Goal: Transaction & Acquisition: Purchase product/service

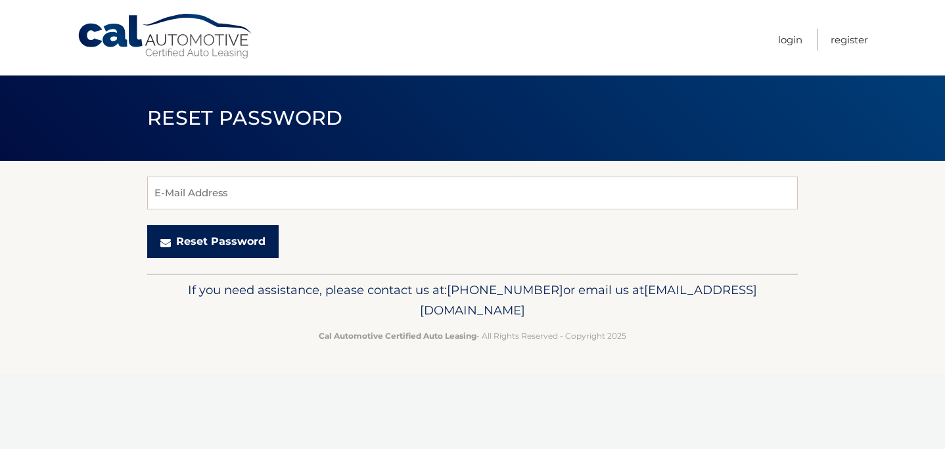
drag, startPoint x: 216, startPoint y: 242, endPoint x: 258, endPoint y: 152, distance: 98.8
click at [258, 152] on main "Reset Password E-Mail Address Reset Password" at bounding box center [472, 137] width 945 height 274
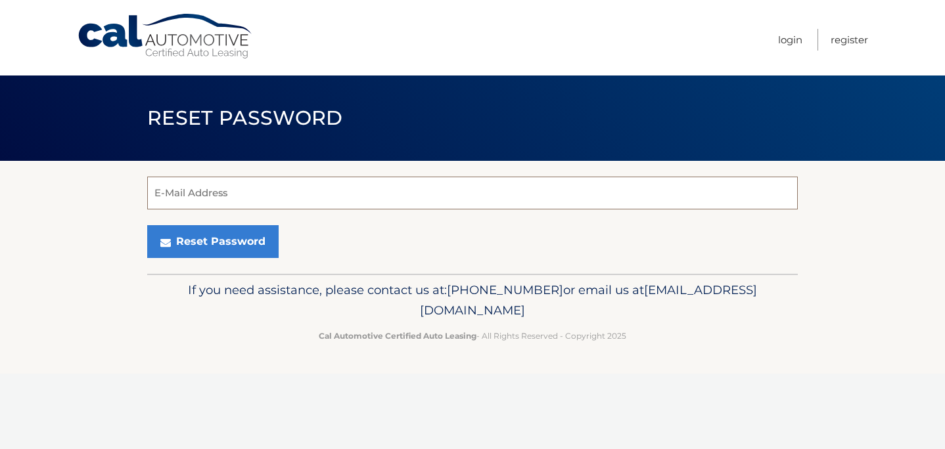
click at [245, 189] on input "E-Mail Address" at bounding box center [472, 193] width 651 height 33
type input "Lauren.siemann@gmail.com"
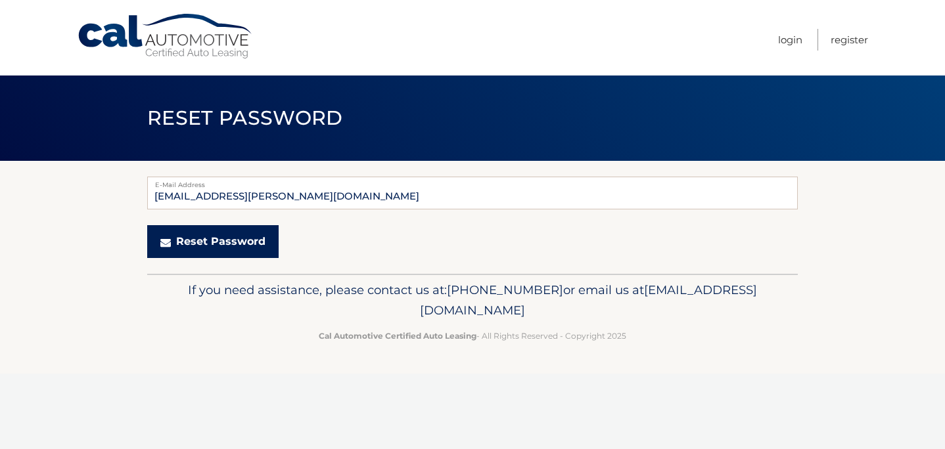
click at [231, 245] on button "Reset Password" at bounding box center [212, 241] width 131 height 33
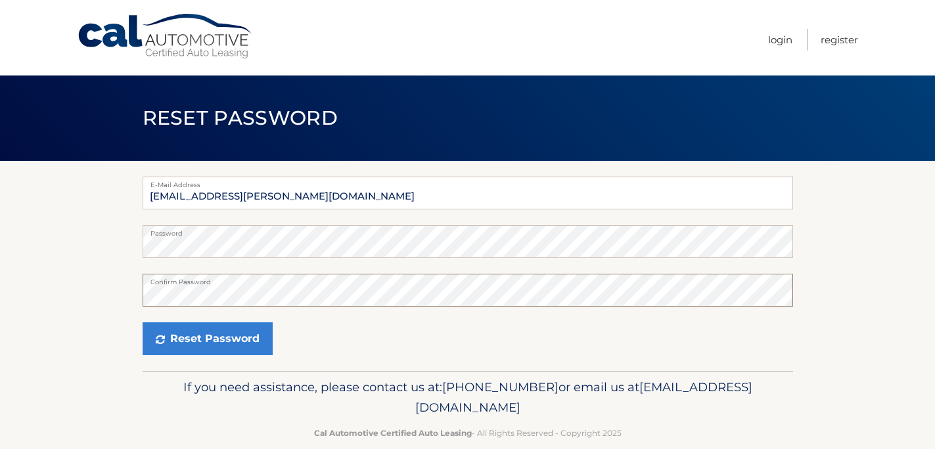
click at [143, 323] on button "Reset Password" at bounding box center [208, 339] width 130 height 33
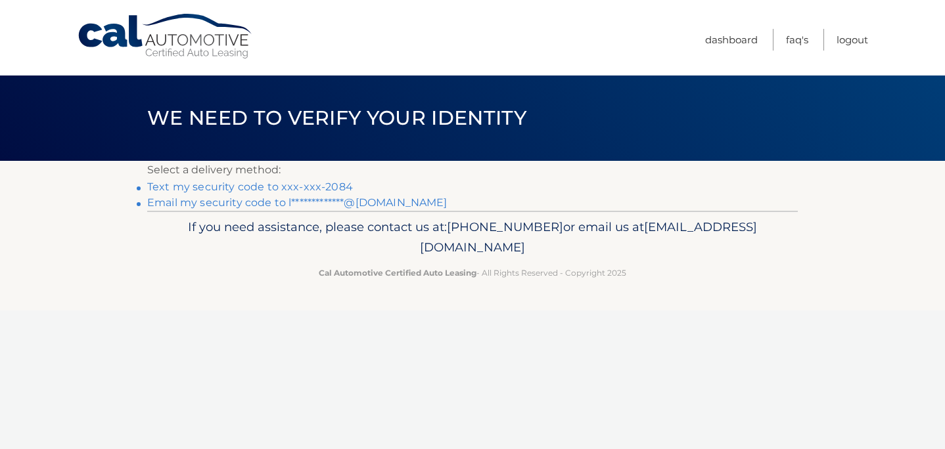
click at [320, 186] on link "Text my security code to xxx-xxx-2084" at bounding box center [250, 187] width 206 height 12
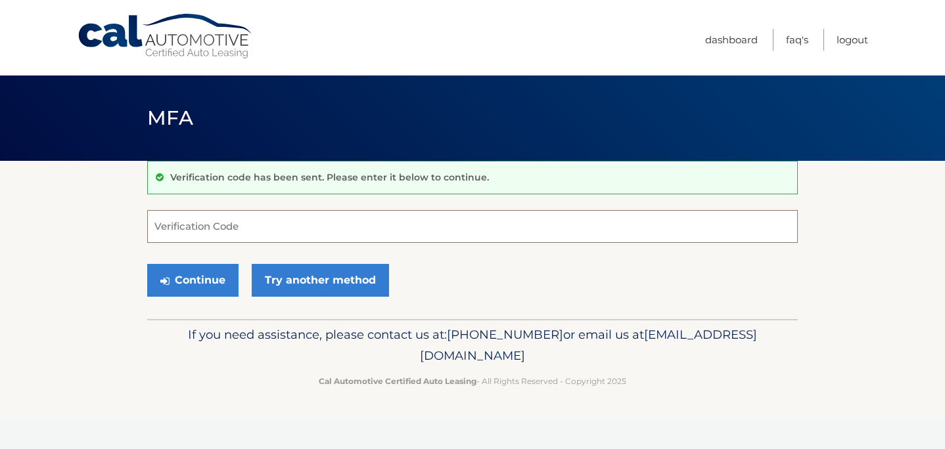
click at [225, 216] on input "Verification Code" at bounding box center [472, 226] width 651 height 33
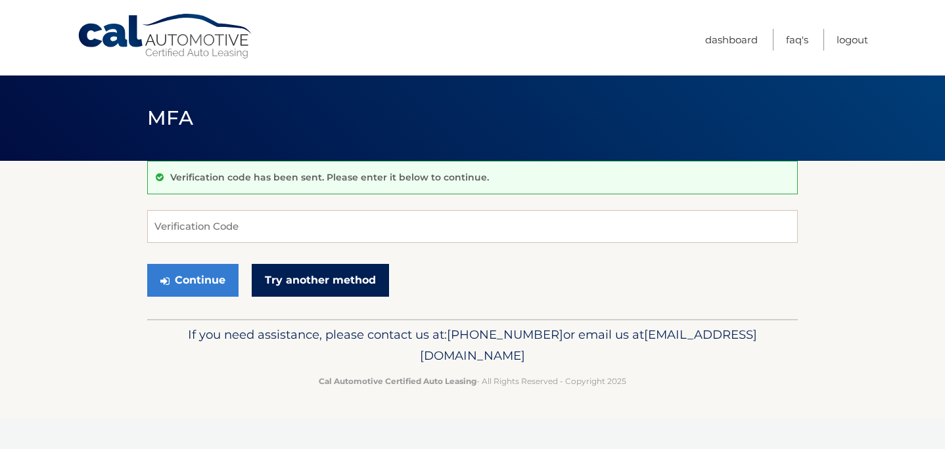
click at [329, 290] on link "Try another method" at bounding box center [320, 280] width 137 height 33
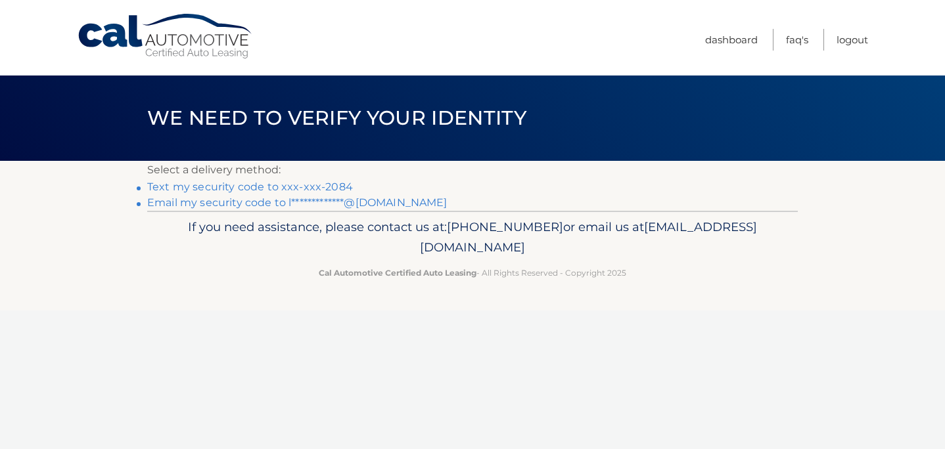
click at [299, 184] on link "Text my security code to xxx-xxx-2084" at bounding box center [250, 187] width 206 height 12
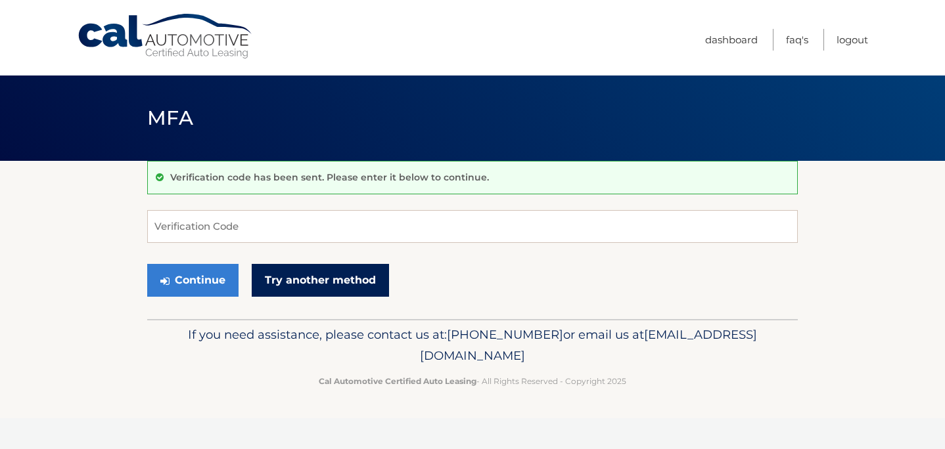
click at [319, 281] on link "Try another method" at bounding box center [320, 280] width 137 height 33
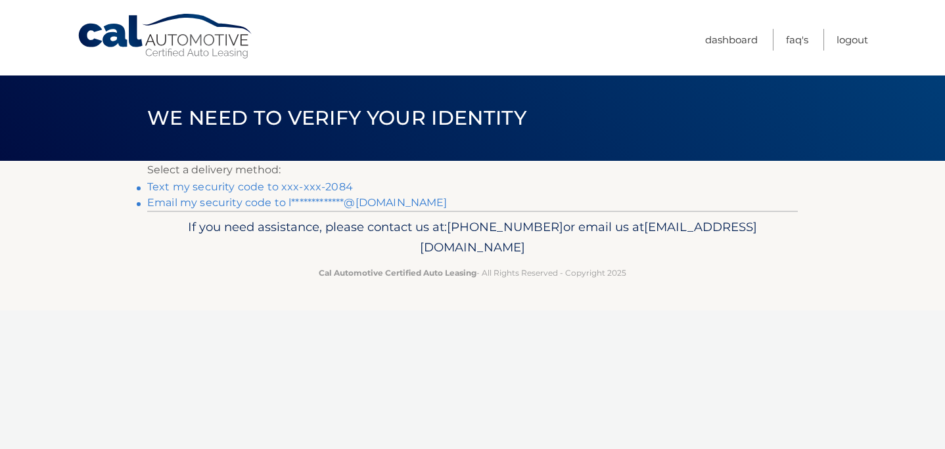
click at [260, 206] on link "**********" at bounding box center [297, 202] width 300 height 12
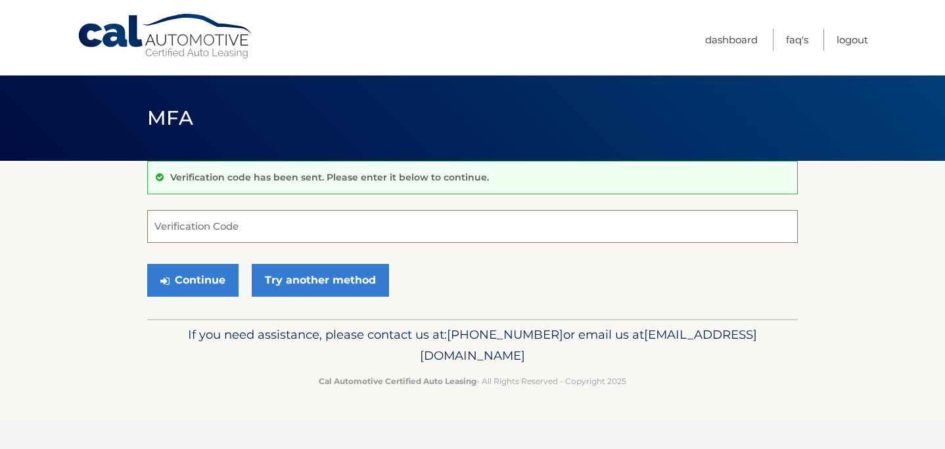
click at [212, 227] on input "Verification Code" at bounding box center [472, 226] width 651 height 33
paste input "190596"
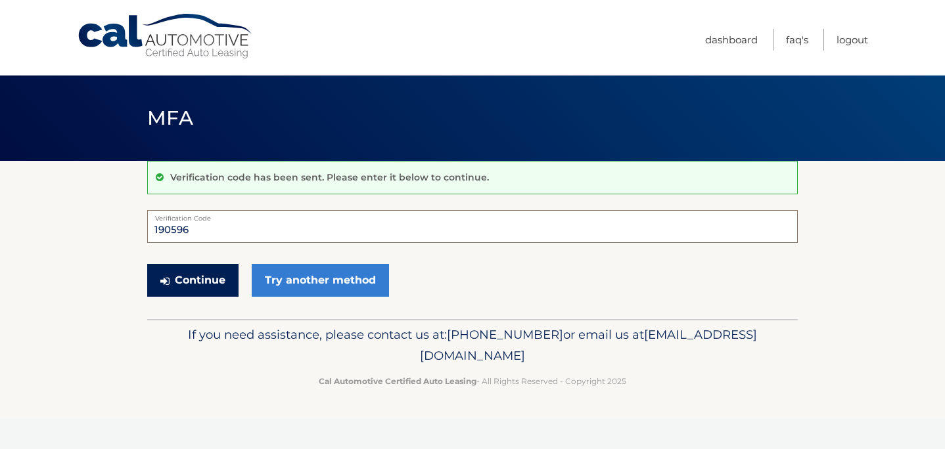
type input "190596"
click at [206, 280] on button "Continue" at bounding box center [192, 280] width 91 height 33
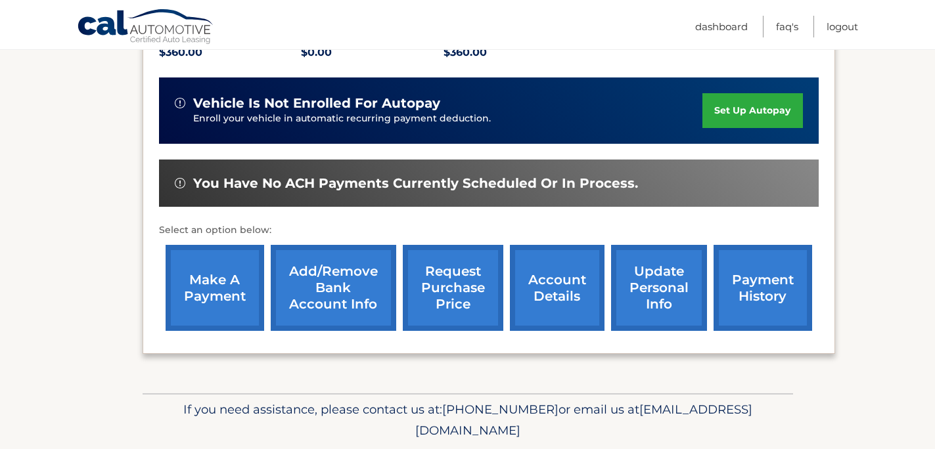
scroll to position [321, 0]
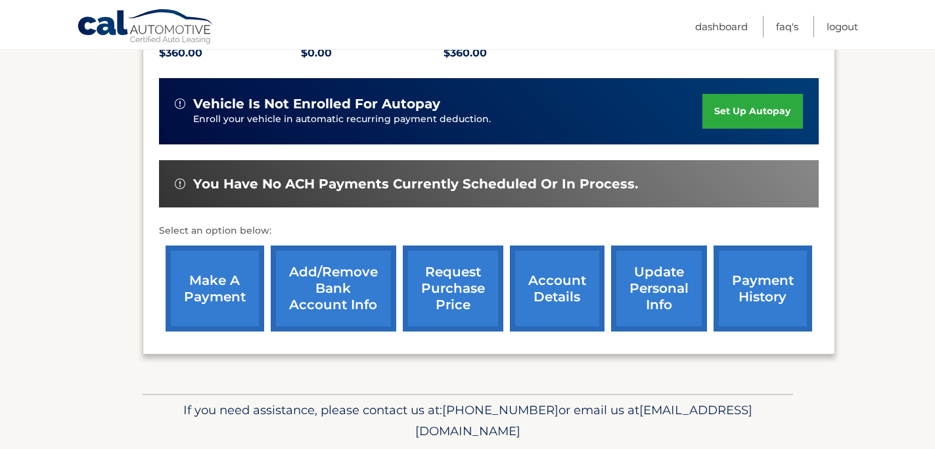
click at [204, 291] on link "make a payment" at bounding box center [215, 289] width 99 height 86
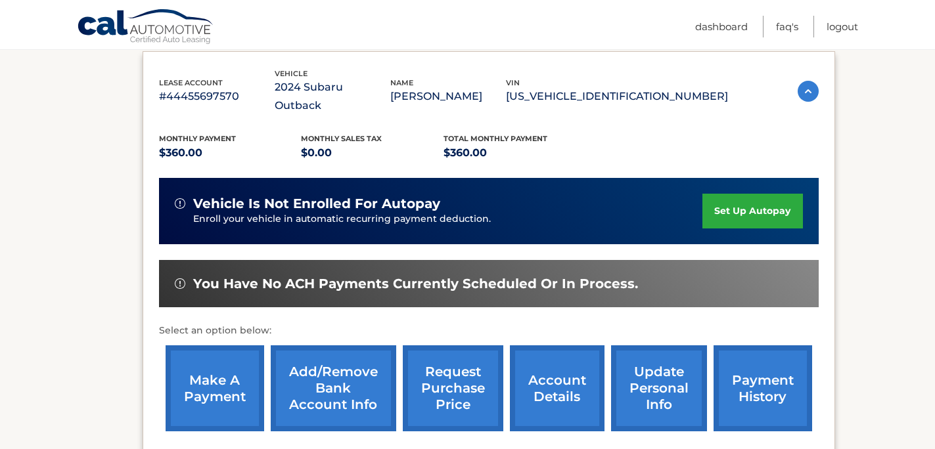
scroll to position [214, 0]
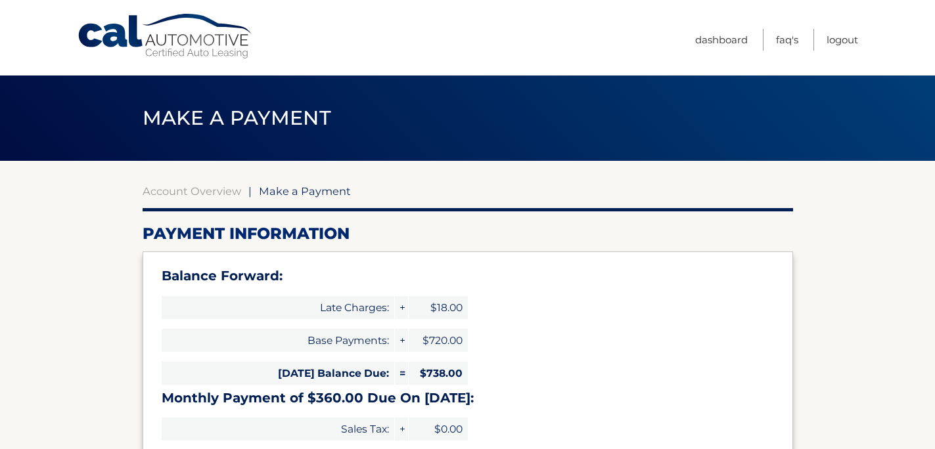
select select "YjljMDA5ODktOGI1Yi00NzVmLTk4ZWQtMzFmNWU1ZmJiYWZj"
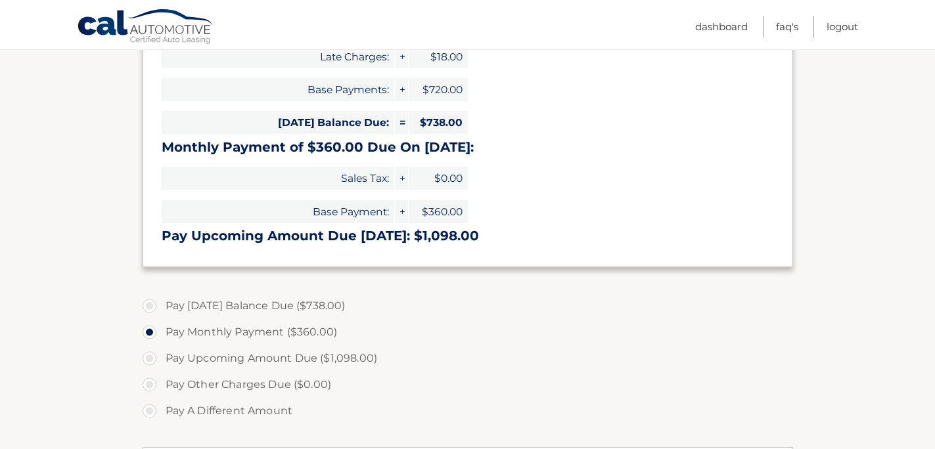
scroll to position [229, 0]
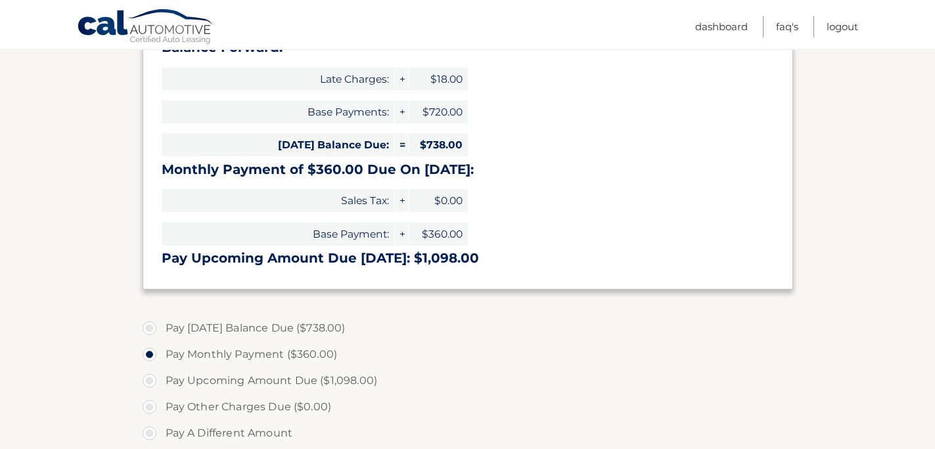
click at [152, 331] on label "Pay Today's Balance Due ($738.00)" at bounding box center [468, 328] width 651 height 26
click at [152, 331] on input "Pay Today's Balance Due ($738.00)" at bounding box center [154, 325] width 13 height 21
radio input "true"
type input "738.00"
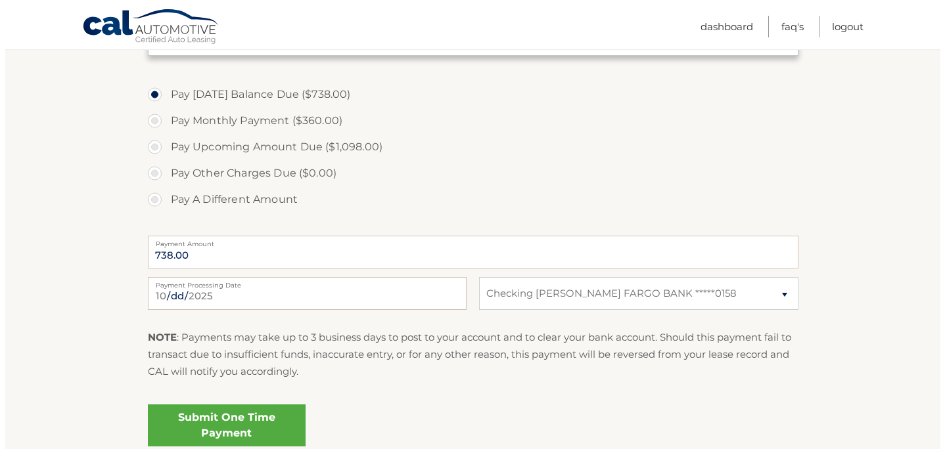
scroll to position [470, 0]
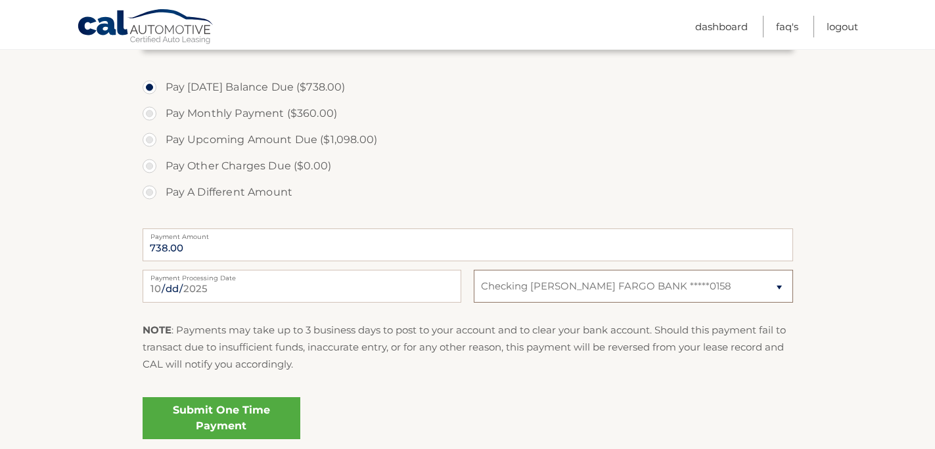
click at [554, 296] on select "Select Bank Account Checking WELLS FARGO BANK *****0158" at bounding box center [633, 286] width 319 height 33
click at [264, 409] on link "Submit One Time Payment" at bounding box center [222, 419] width 158 height 42
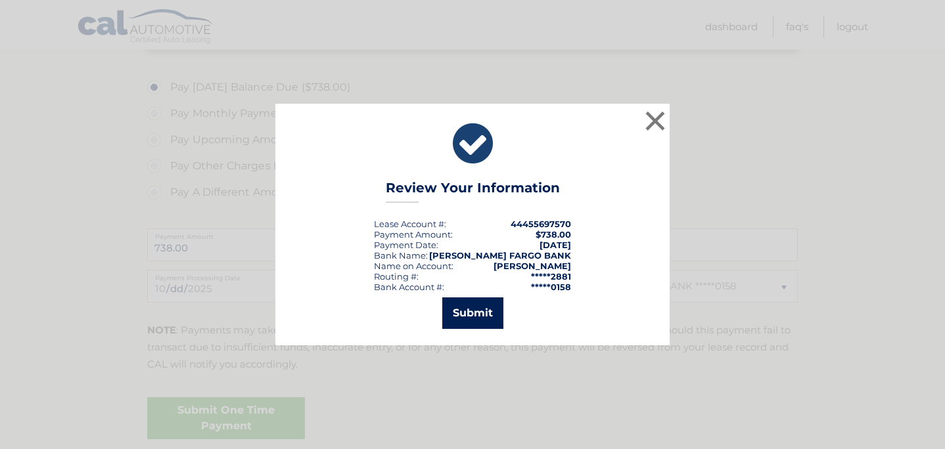
click at [480, 317] on button "Submit" at bounding box center [472, 314] width 61 height 32
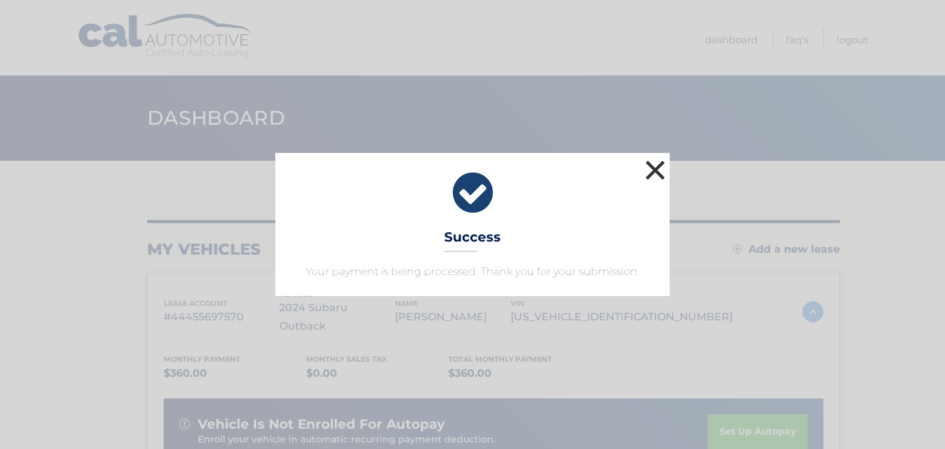
click at [649, 169] on button "×" at bounding box center [655, 170] width 26 height 26
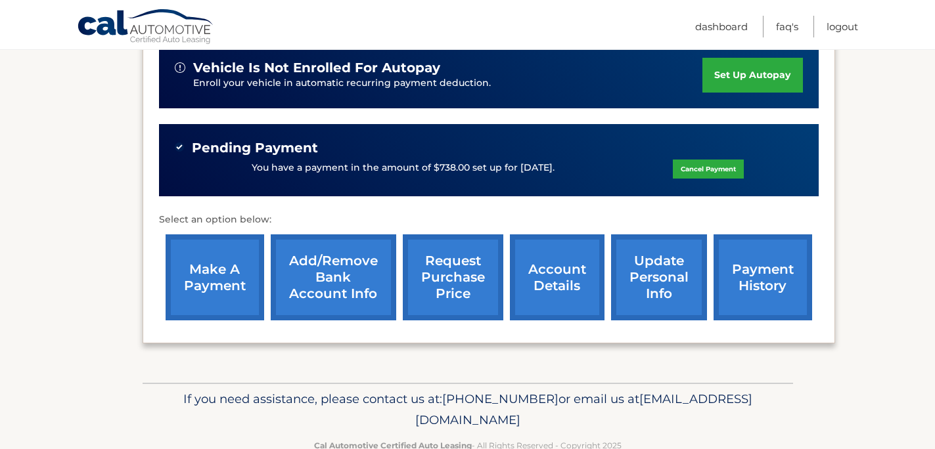
scroll to position [371, 0]
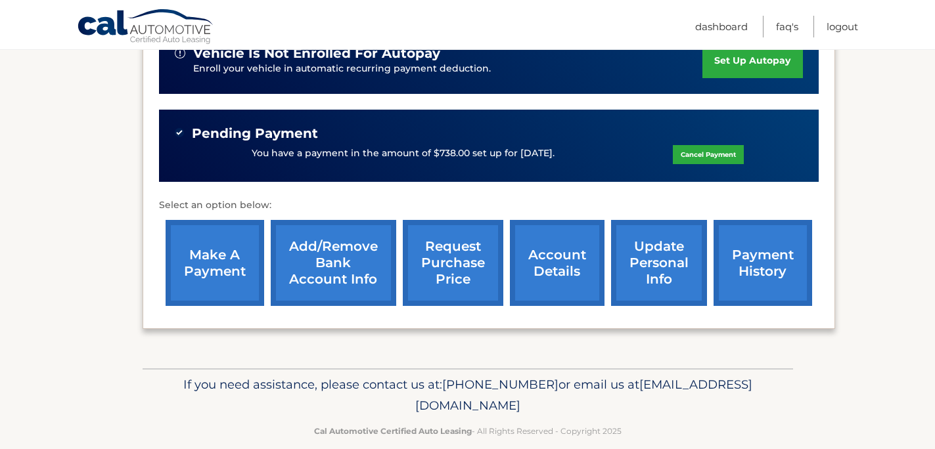
click at [580, 273] on link "account details" at bounding box center [557, 263] width 95 height 86
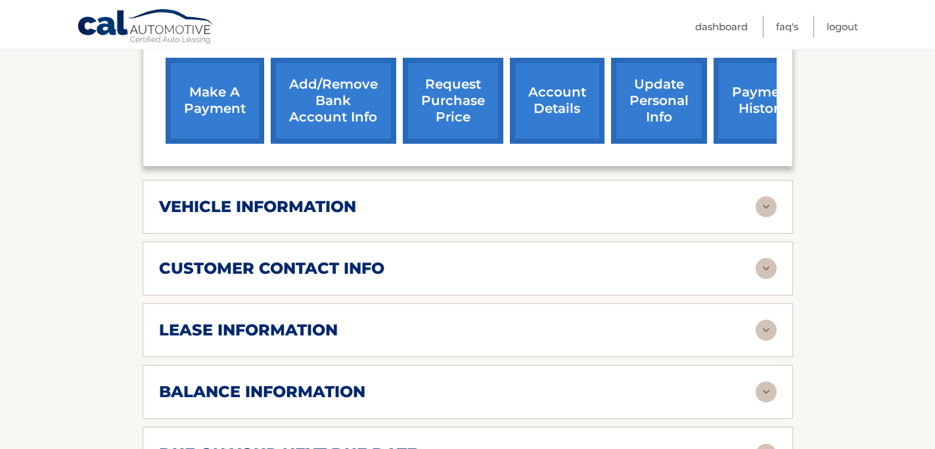
scroll to position [561, 0]
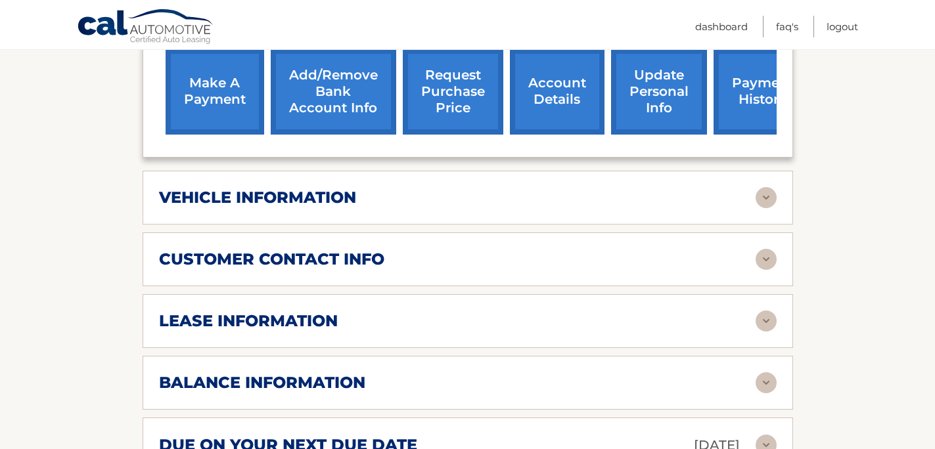
click at [557, 373] on div "balance information" at bounding box center [457, 383] width 597 height 20
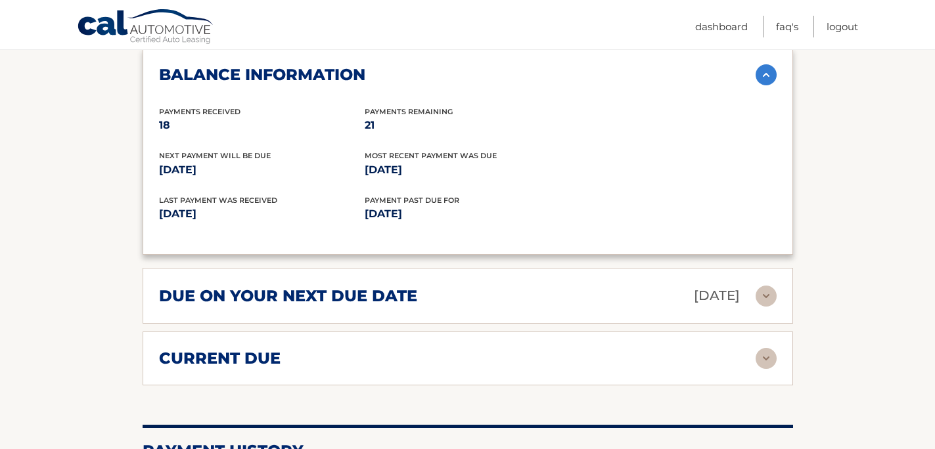
scroll to position [869, 0]
click at [735, 284] on p "Nov 01, 2025" at bounding box center [717, 295] width 46 height 23
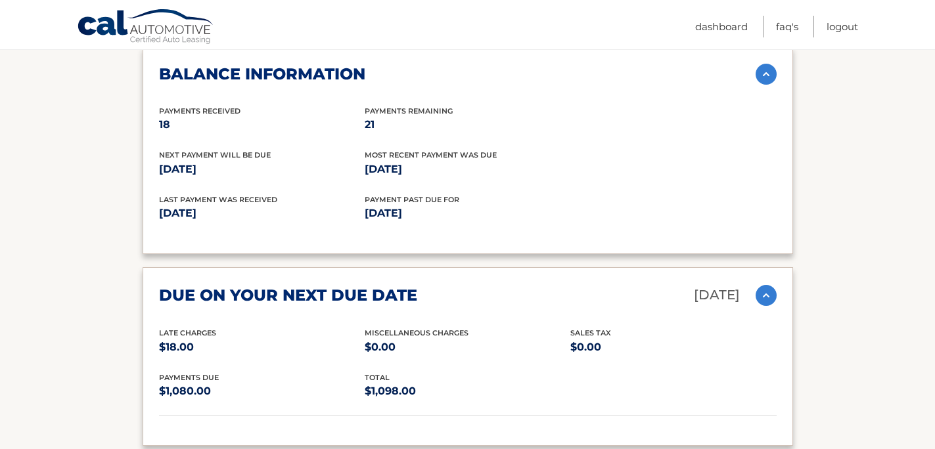
click at [735, 284] on p "Nov 01, 2025" at bounding box center [717, 295] width 46 height 23
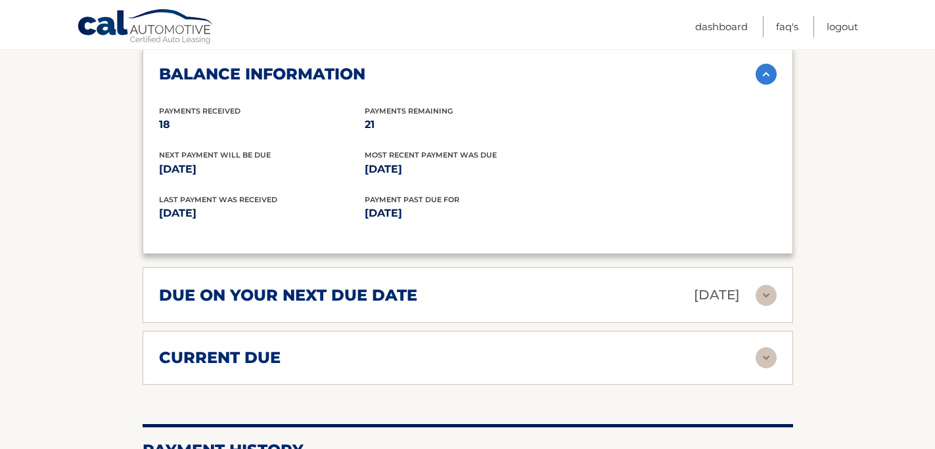
scroll to position [904, 0]
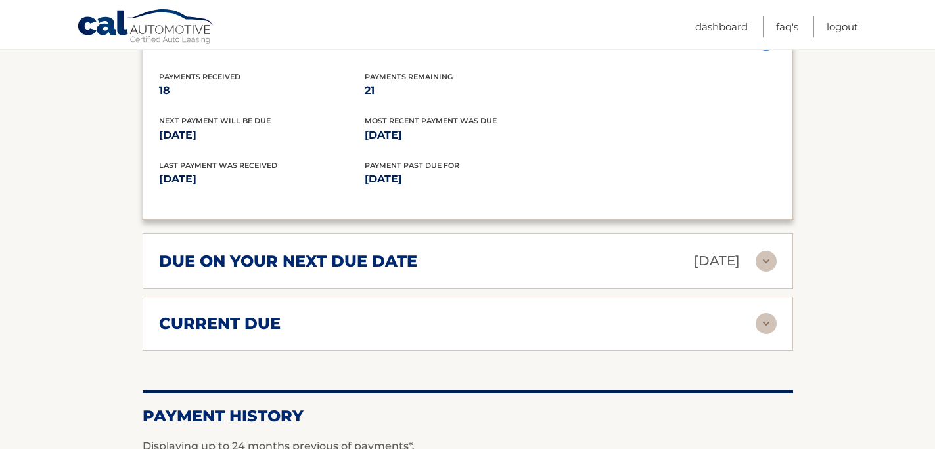
click at [652, 314] on div "current due" at bounding box center [457, 324] width 597 height 20
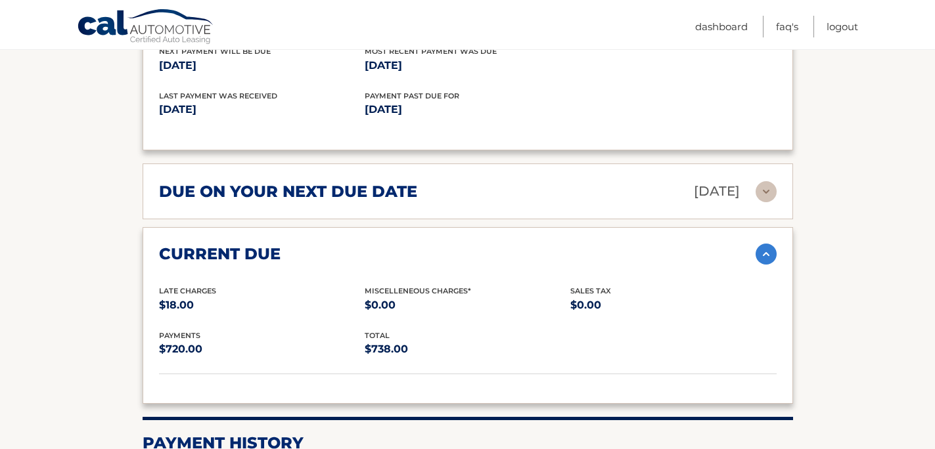
scroll to position [974, 0]
click at [699, 244] on div "current due" at bounding box center [457, 254] width 597 height 20
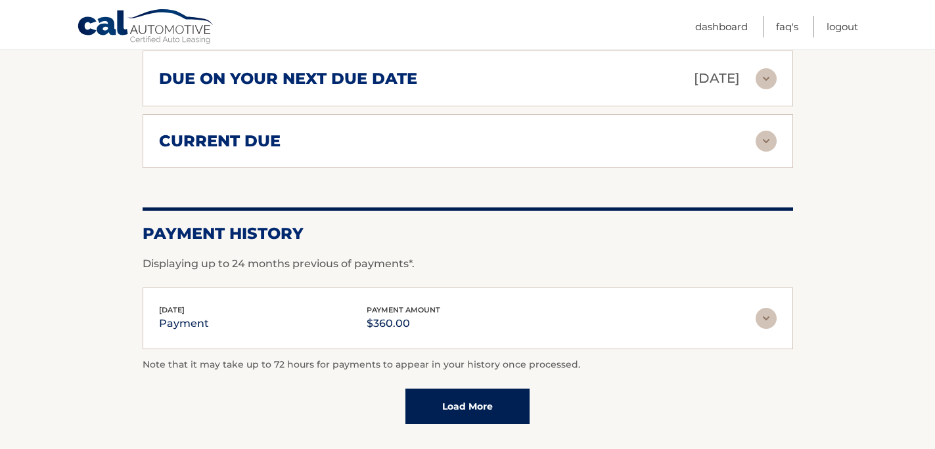
scroll to position [1135, 0]
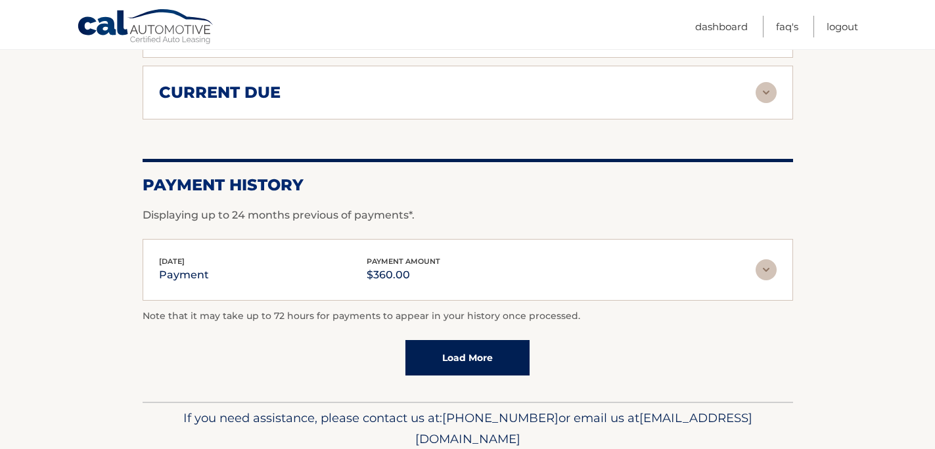
click at [766, 260] on img at bounding box center [766, 270] width 21 height 21
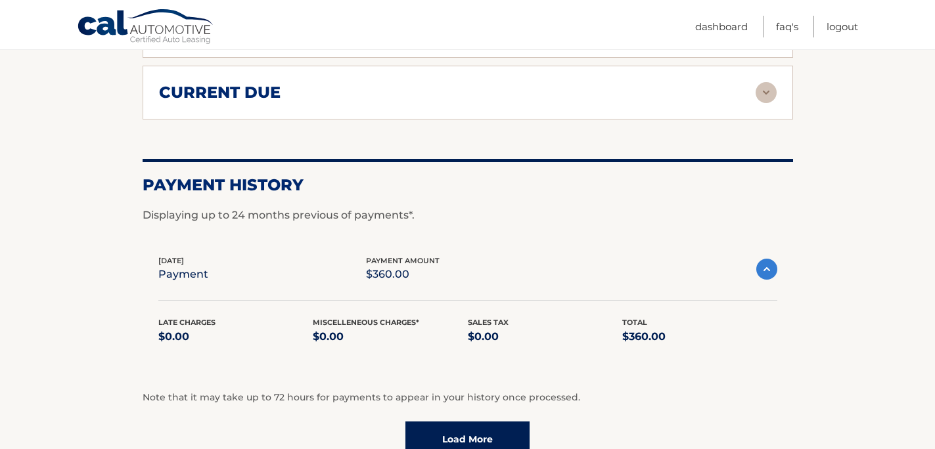
click at [766, 259] on img at bounding box center [766, 269] width 21 height 21
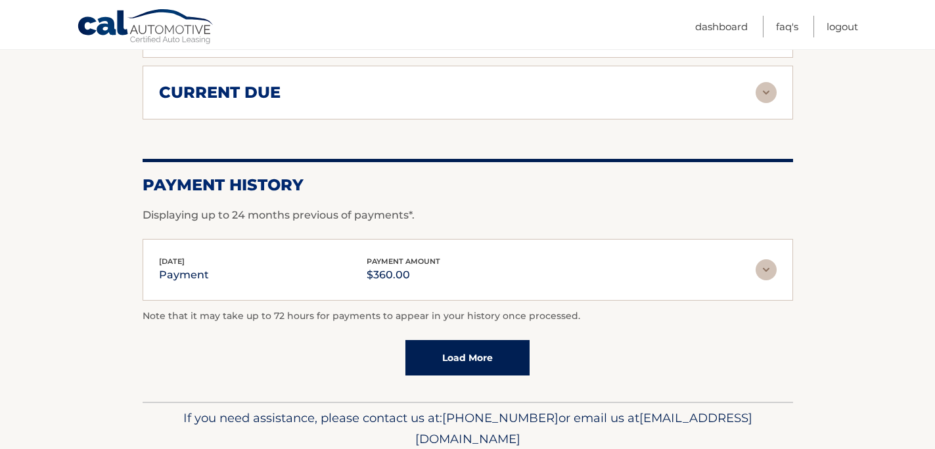
click at [510, 343] on link "Load More" at bounding box center [467, 357] width 124 height 35
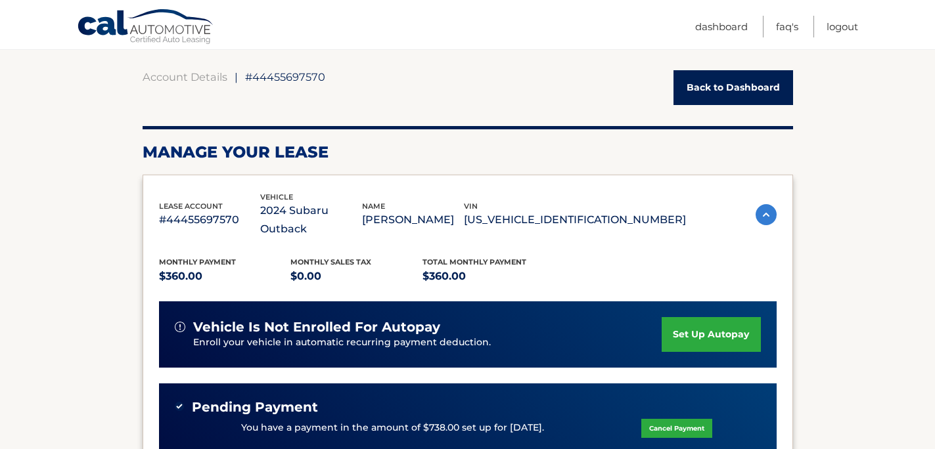
scroll to position [0, 0]
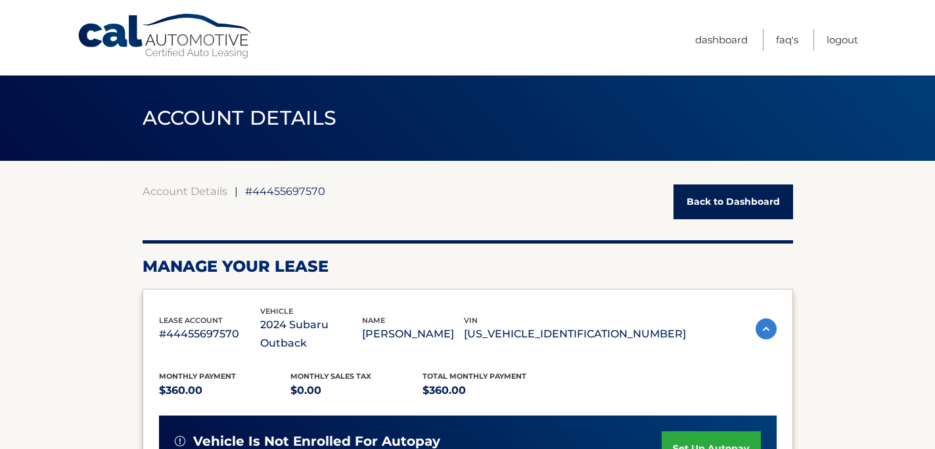
click at [727, 202] on link "Back to Dashboard" at bounding box center [734, 202] width 120 height 35
